Goal: Task Accomplishment & Management: Manage account settings

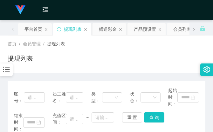
drag, startPoint x: 161, startPoint y: 46, endPoint x: 161, endPoint y: 39, distance: 7.3
click at [161, 39] on div "首页 / 会员管理 / 提现列表 / 提现列表" at bounding box center [106, 55] width 213 height 38
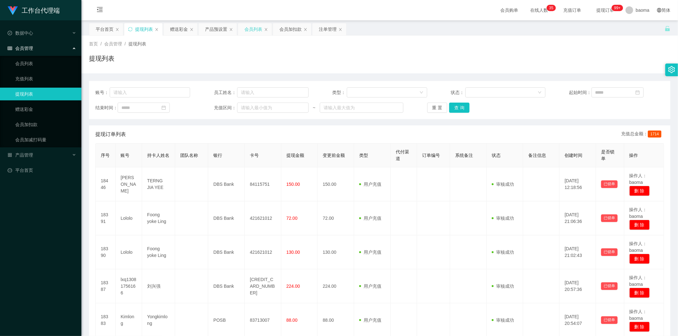
click at [213, 28] on div "会员列表" at bounding box center [254, 29] width 18 height 12
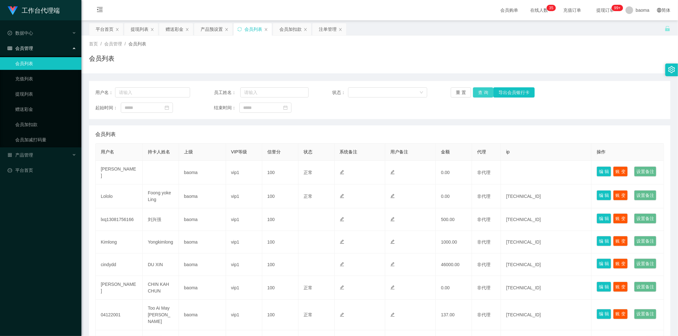
click at [213, 90] on button "查 询" at bounding box center [483, 92] width 20 height 10
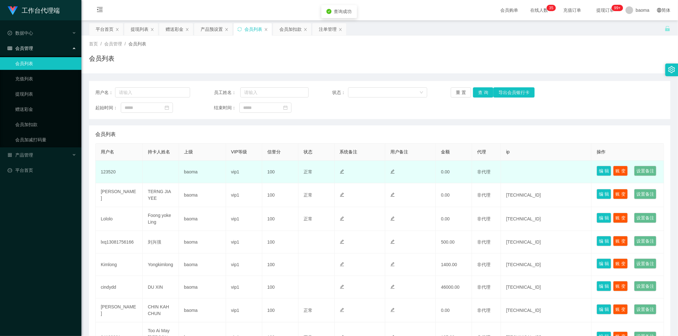
click at [110, 132] on td "123520" at bounding box center [119, 172] width 47 height 23
copy td "123520"
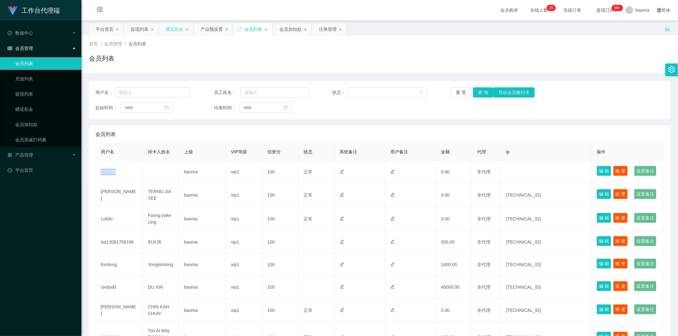
click at [170, 25] on div "赠送彩金" at bounding box center [175, 29] width 18 height 12
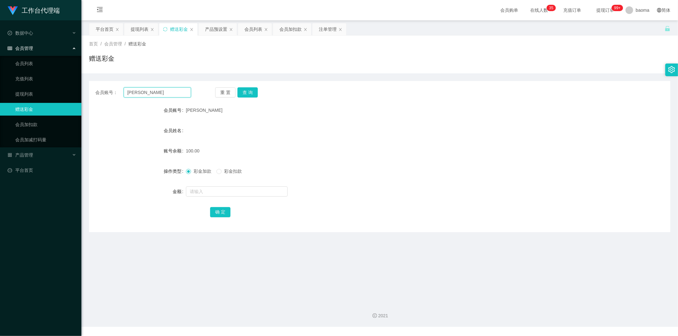
drag, startPoint x: 138, startPoint y: 91, endPoint x: 95, endPoint y: 78, distance: 44.8
click at [70, 75] on section "工作台代理端 数据中心 会员管理 会员列表 充值列表 提现列表 赠送彩金 会员加扣款 会员加减打码量 产品管理 平台首页 保存配置 重置配置 整体风格设置 主…" at bounding box center [339, 163] width 678 height 327
paste input "123520"
type input "123520"
click at [213, 90] on button "查 询" at bounding box center [248, 92] width 20 height 10
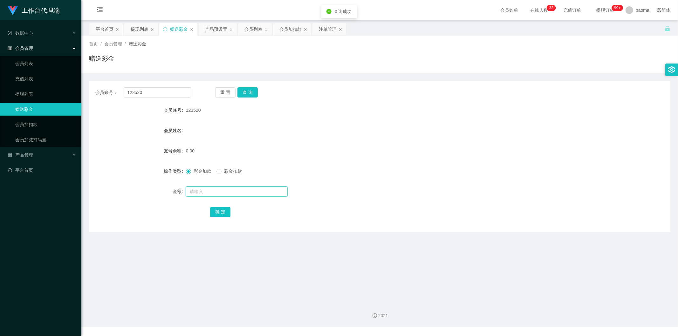
click at [201, 132] on input "text" at bounding box center [237, 192] width 102 height 10
type input "100"
click at [213, 132] on button "确 定" at bounding box center [220, 212] width 20 height 10
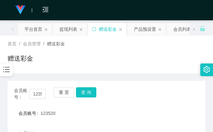
click at [157, 63] on div "赠送彩金" at bounding box center [107, 61] width 198 height 15
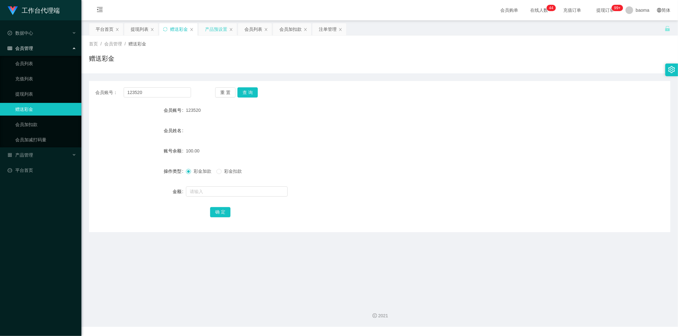
click at [213, 27] on div "产品预设置" at bounding box center [216, 29] width 22 height 12
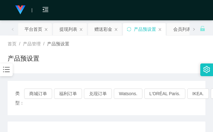
drag, startPoint x: 163, startPoint y: 57, endPoint x: 165, endPoint y: 52, distance: 5.2
click at [164, 52] on div "首页 / 产品管理 / 产品预设置 / 产品预设置" at bounding box center [107, 55] width 198 height 28
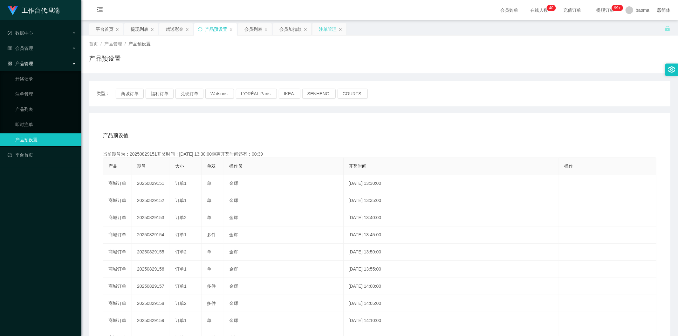
click at [213, 32] on div "注单管理" at bounding box center [328, 29] width 18 height 12
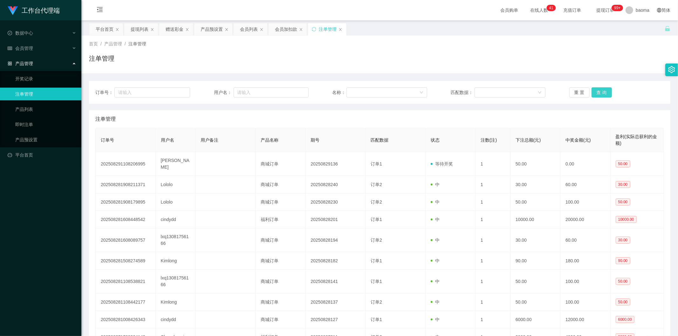
click at [213, 90] on button "查 询" at bounding box center [602, 92] width 20 height 10
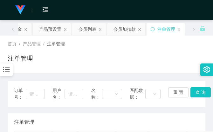
click at [132, 114] on div "注单管理" at bounding box center [106, 123] width 185 height 18
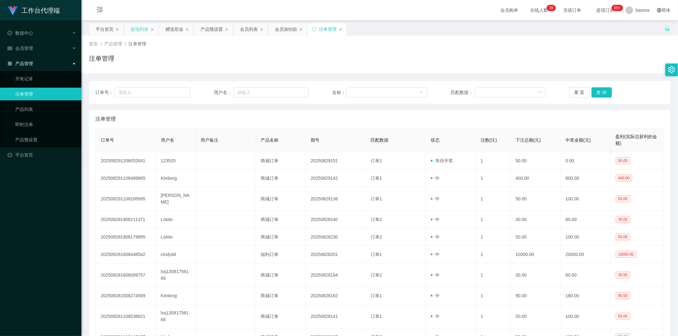
click at [138, 27] on div "提现列表" at bounding box center [140, 29] width 18 height 12
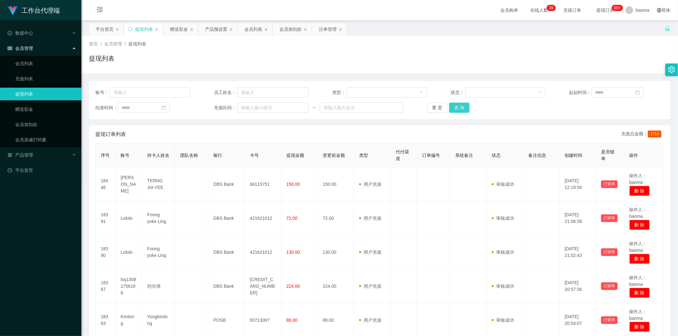
click at [213, 107] on button "查 询" at bounding box center [459, 108] width 20 height 10
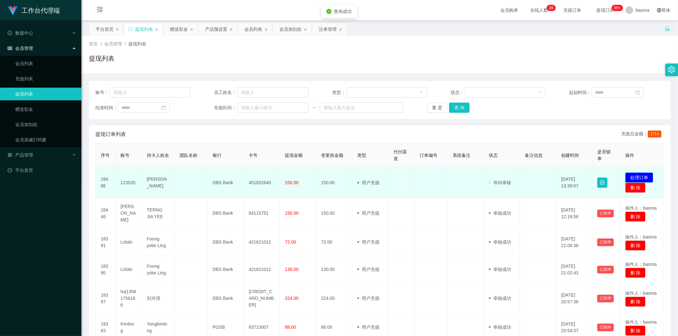
click at [213, 132] on button "处理订单" at bounding box center [639, 178] width 28 height 10
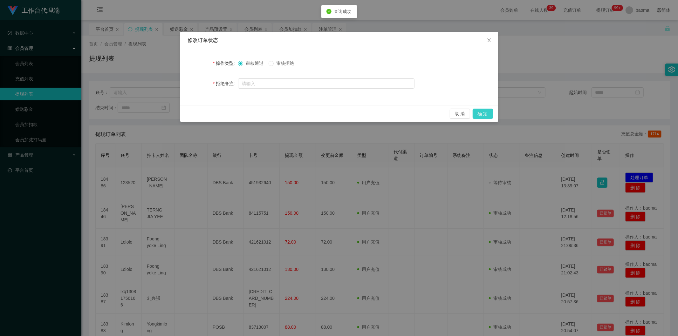
click at [213, 114] on button "确 定" at bounding box center [483, 114] width 20 height 10
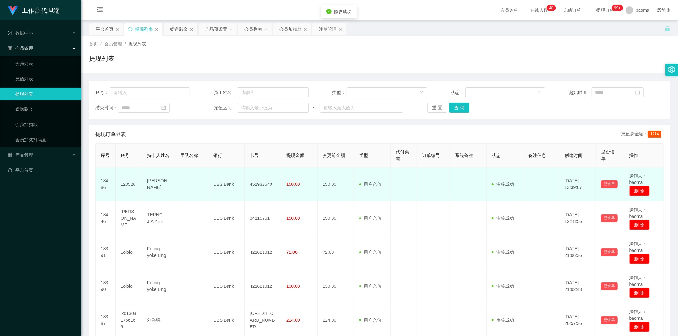
click at [213, 132] on td "451932640" at bounding box center [263, 185] width 37 height 34
copy td "451932640"
click at [158, 132] on td "[PERSON_NAME]" at bounding box center [158, 185] width 33 height 34
click at [159, 132] on td "[PERSON_NAME]" at bounding box center [158, 185] width 33 height 34
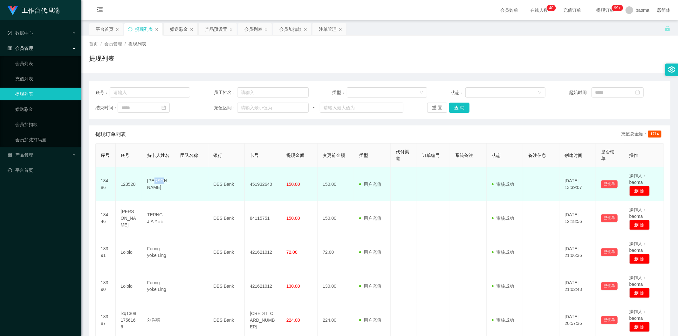
click at [158, 132] on td "[PERSON_NAME]" at bounding box center [158, 185] width 33 height 34
click at [164, 132] on td "[PERSON_NAME]" at bounding box center [158, 185] width 33 height 34
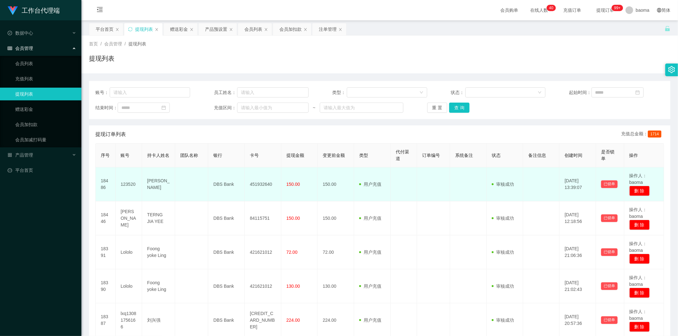
click at [159, 132] on td "[PERSON_NAME]" at bounding box center [158, 185] width 33 height 34
copy td "[PERSON_NAME]"
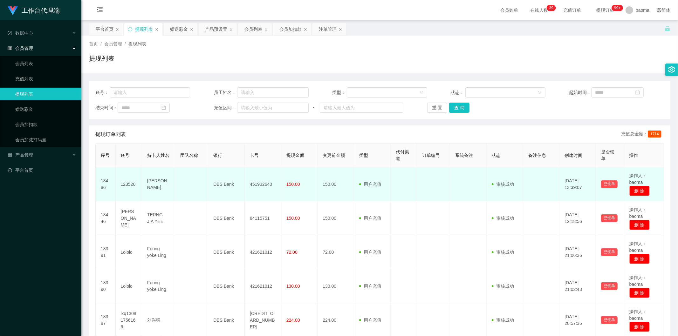
click at [213, 132] on td "DBS Bank" at bounding box center [226, 185] width 37 height 34
copy td "DBS Bank"
click at [213, 132] on td "451932640" at bounding box center [263, 185] width 37 height 34
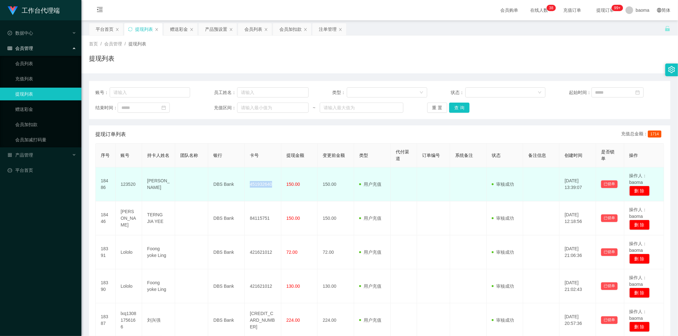
click at [213, 132] on td "451932640" at bounding box center [263, 185] width 37 height 34
copy td "451932640"
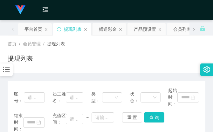
click at [172, 41] on div "首页 / 会员管理 / 提现列表 /" at bounding box center [107, 44] width 198 height 7
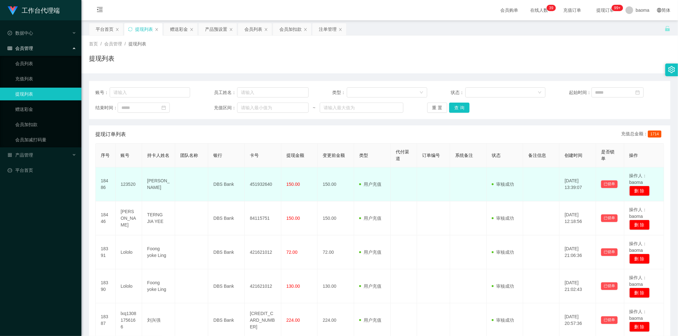
click at [133, 132] on td "123520" at bounding box center [129, 185] width 26 height 34
copy td "123520"
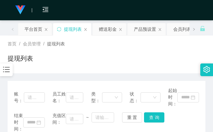
click at [149, 45] on div "首页 / 会员管理 / 提现列表 /" at bounding box center [107, 44] width 198 height 7
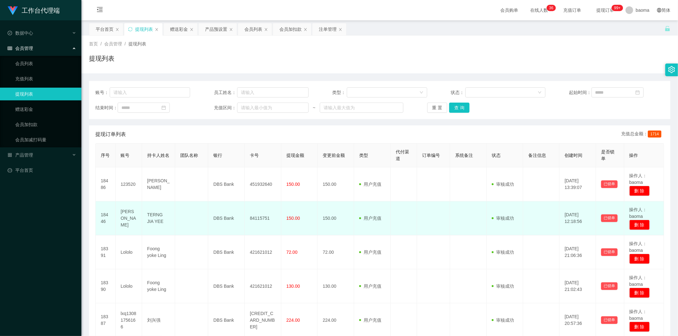
click at [128, 132] on td "[PERSON_NAME]" at bounding box center [129, 219] width 26 height 34
click at [129, 132] on td "[PERSON_NAME]" at bounding box center [129, 219] width 26 height 34
copy td "[PERSON_NAME]"
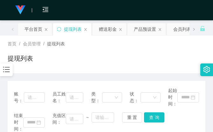
drag, startPoint x: 144, startPoint y: 17, endPoint x: 155, endPoint y: 6, distance: 15.5
click at [144, 16] on div "会员购单 在线人数 0 1 2 3 4 5 6 7 8 9 0 1 2 3 4 5 6 7 8 9 0 1 2 3 4 5 6 7 8 9 0 1 2 3 4…" at bounding box center [106, 10] width 213 height 21
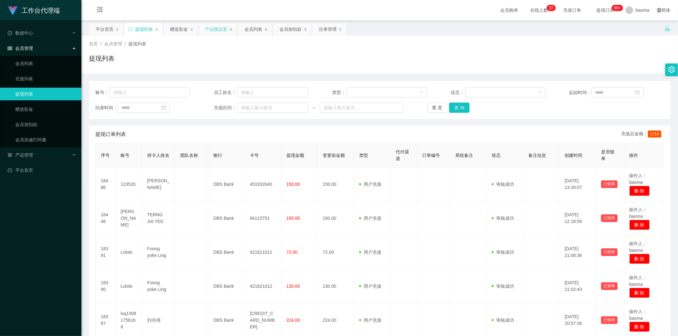
click at [213, 30] on div "产品预设置" at bounding box center [216, 29] width 22 height 12
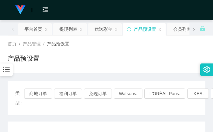
drag, startPoint x: 152, startPoint y: 56, endPoint x: 148, endPoint y: 49, distance: 7.7
click at [152, 55] on div "产品预设置" at bounding box center [107, 61] width 198 height 15
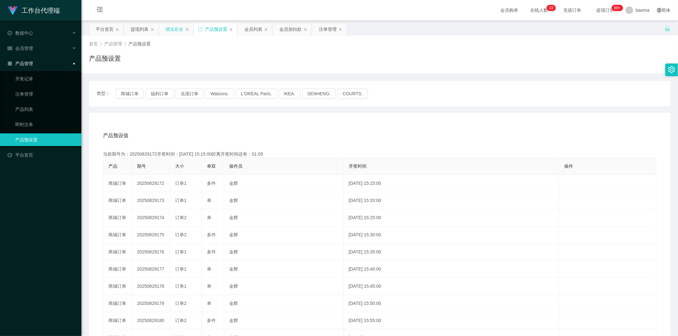
click at [176, 30] on div "赠送彩金" at bounding box center [175, 29] width 18 height 12
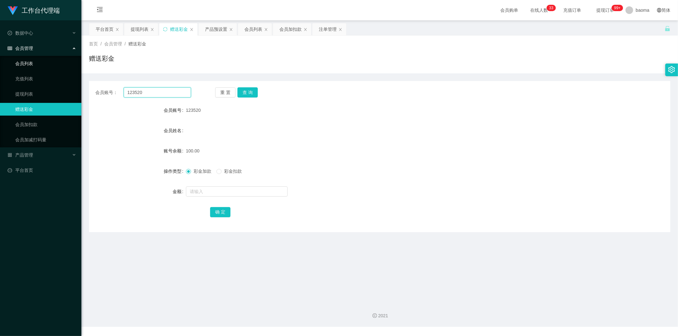
drag, startPoint x: 161, startPoint y: 91, endPoint x: 43, endPoint y: 63, distance: 120.9
click at [50, 65] on section "工作台代理端 数据中心 会员管理 会员列表 充值列表 提现列表 赠送彩金 会员加扣款 会员加减打码量 产品管理 开奖记录 注单管理 产品列表 即时注单 产品预…" at bounding box center [339, 163] width 678 height 327
paste input "[PERSON_NAME]"
type input "[PERSON_NAME]"
drag, startPoint x: 249, startPoint y: 91, endPoint x: 244, endPoint y: 90, distance: 5.2
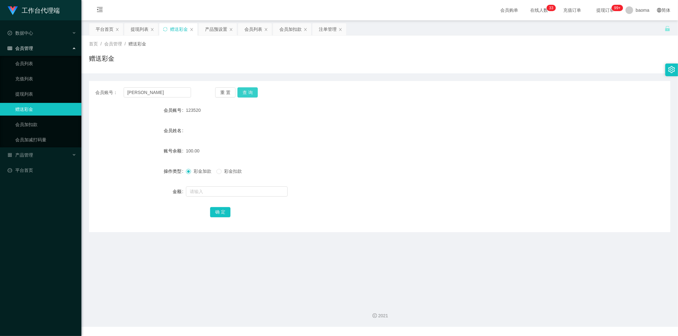
click at [213, 91] on button "查 询" at bounding box center [248, 92] width 20 height 10
click at [213, 132] on input "text" at bounding box center [237, 192] width 102 height 10
type input "64"
click at [213, 132] on button "确 定" at bounding box center [220, 212] width 20 height 10
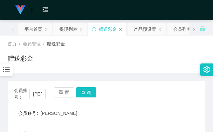
click at [167, 49] on div "首页 / 会员管理 / 赠送彩金 / 赠送彩金" at bounding box center [107, 55] width 198 height 28
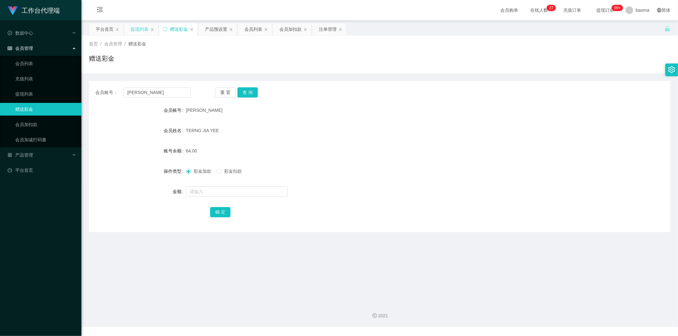
click at [140, 26] on div "提现列表" at bounding box center [140, 29] width 18 height 12
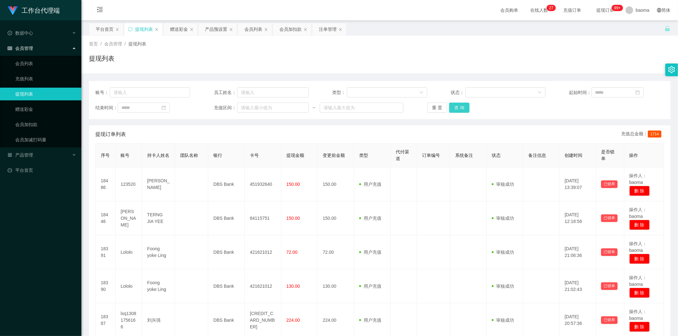
click at [213, 105] on button "查 询" at bounding box center [459, 108] width 20 height 10
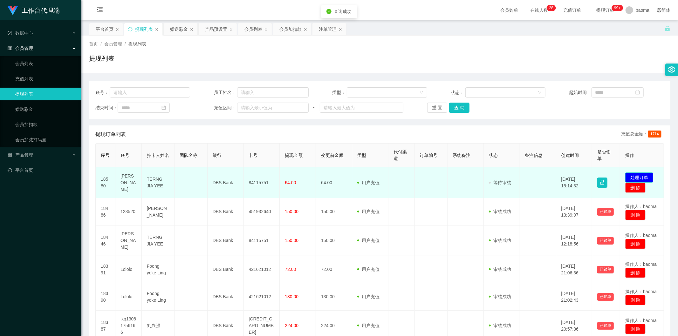
click at [213, 132] on button "处理订单" at bounding box center [639, 178] width 28 height 10
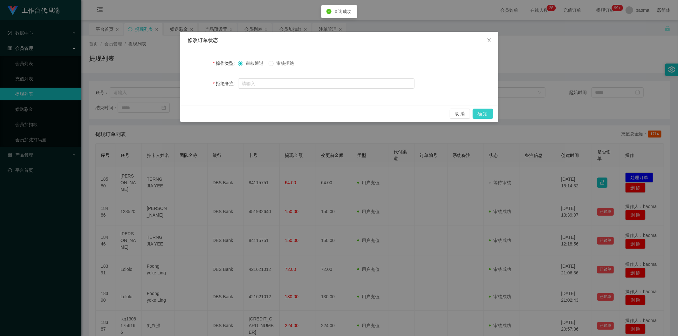
click at [213, 115] on button "确 定" at bounding box center [483, 114] width 20 height 10
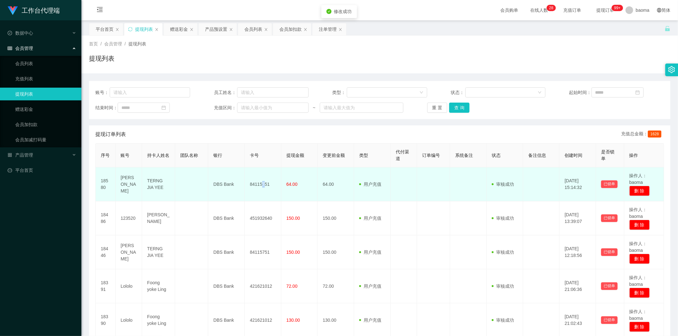
click at [213, 132] on td "84115751" at bounding box center [263, 185] width 37 height 34
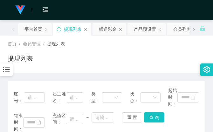
drag, startPoint x: 149, startPoint y: 52, endPoint x: 163, endPoint y: 21, distance: 34.3
click at [149, 50] on div "首页 / 会员管理 / 提现列表 / 提现列表" at bounding box center [107, 55] width 198 height 28
drag, startPoint x: 167, startPoint y: 53, endPoint x: 168, endPoint y: 47, distance: 6.4
click at [167, 49] on div "首页 / 会员管理 / 提现列表 / 提现列表" at bounding box center [107, 55] width 198 height 28
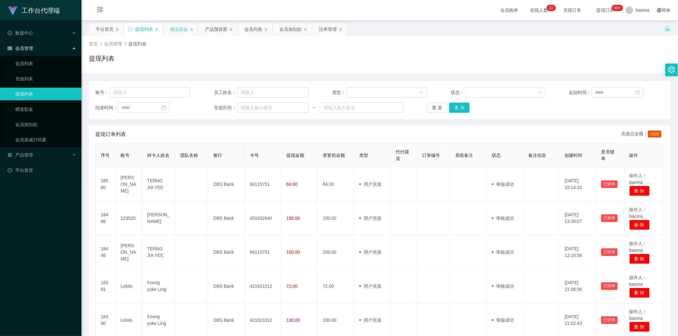
click at [169, 30] on div "赠送彩金" at bounding box center [181, 29] width 34 height 12
click at [176, 26] on div "赠送彩金" at bounding box center [179, 29] width 18 height 12
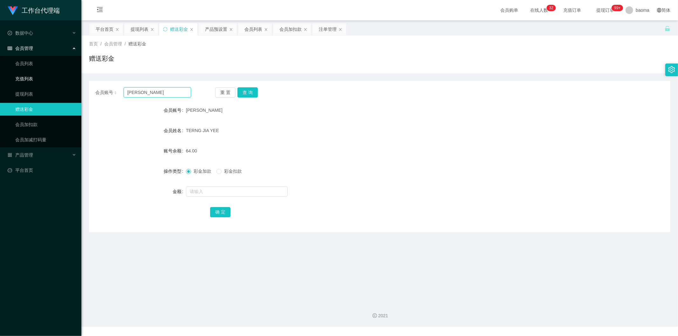
drag, startPoint x: 156, startPoint y: 91, endPoint x: 74, endPoint y: 73, distance: 84.3
click at [73, 73] on section "工作台代理端 数据中心 会员管理 会员列表 充值列表 提现列表 赠送彩金 会员加扣款 会员加减打码量 产品管理 平台首页 保存配置 重置配置 整体风格设置 主…" at bounding box center [339, 163] width 678 height 327
paste input "123520"
type input "123520"
drag, startPoint x: 249, startPoint y: 93, endPoint x: 231, endPoint y: 86, distance: 19.0
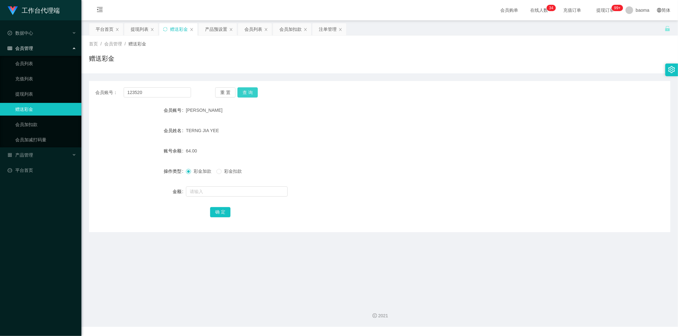
click at [213, 93] on button "查 询" at bounding box center [248, 92] width 20 height 10
click at [209, 132] on input "text" at bounding box center [237, 192] width 102 height 10
type input "100"
click at [213, 132] on button "确 定" at bounding box center [220, 212] width 20 height 10
click at [213, 29] on div "会员列表" at bounding box center [254, 29] width 18 height 12
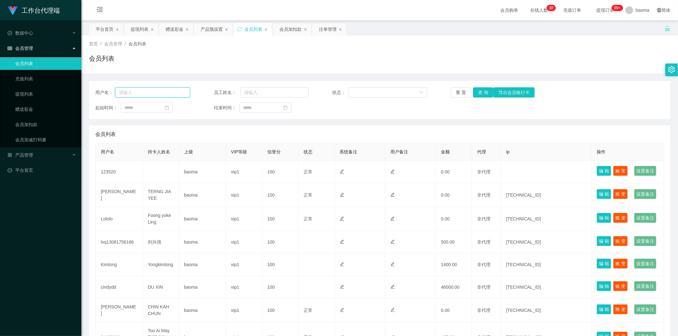
click at [163, 91] on input "text" at bounding box center [152, 92] width 75 height 10
paste input "123520"
type input "123520"
drag, startPoint x: 481, startPoint y: 91, endPoint x: 469, endPoint y: 93, distance: 12.9
click at [213, 91] on button "查 询" at bounding box center [483, 92] width 20 height 10
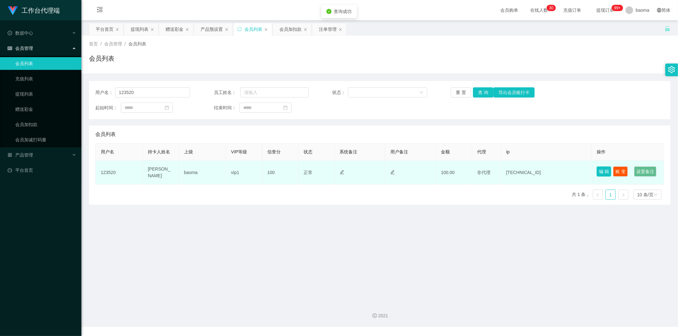
click at [213, 132] on button "编 辑" at bounding box center [604, 172] width 15 height 10
type input "123520"
type input "[PERSON_NAME]"
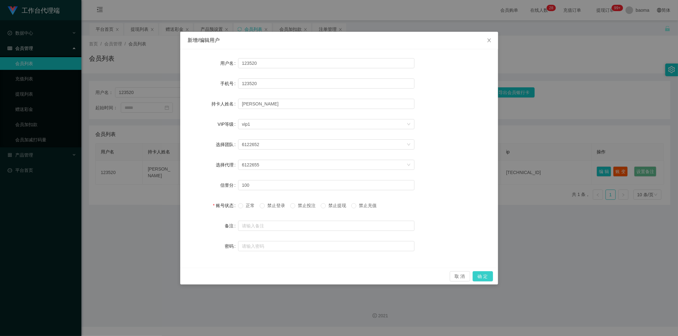
click at [213, 132] on button "确 定" at bounding box center [483, 277] width 20 height 10
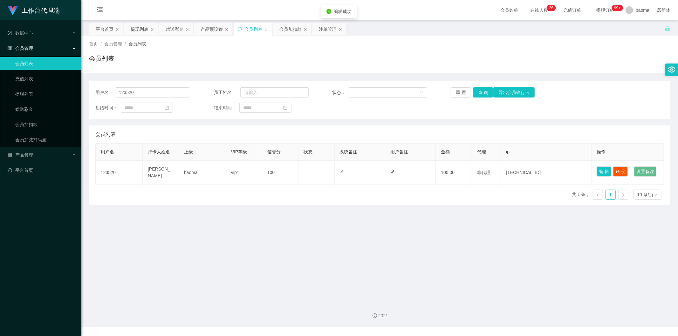
drag, startPoint x: 491, startPoint y: 262, endPoint x: 486, endPoint y: 262, distance: 5.4
click at [213, 132] on main "关闭左侧 关闭右侧 关闭其它 刷新页面 平台首页 提现列表 赠送彩金 产品预设置 会员列表 会员加扣款 注单管理 首页 / 会员管理 / 会员列表 / 会员列…" at bounding box center [379, 158] width 597 height 277
